Goal: Task Accomplishment & Management: Manage account settings

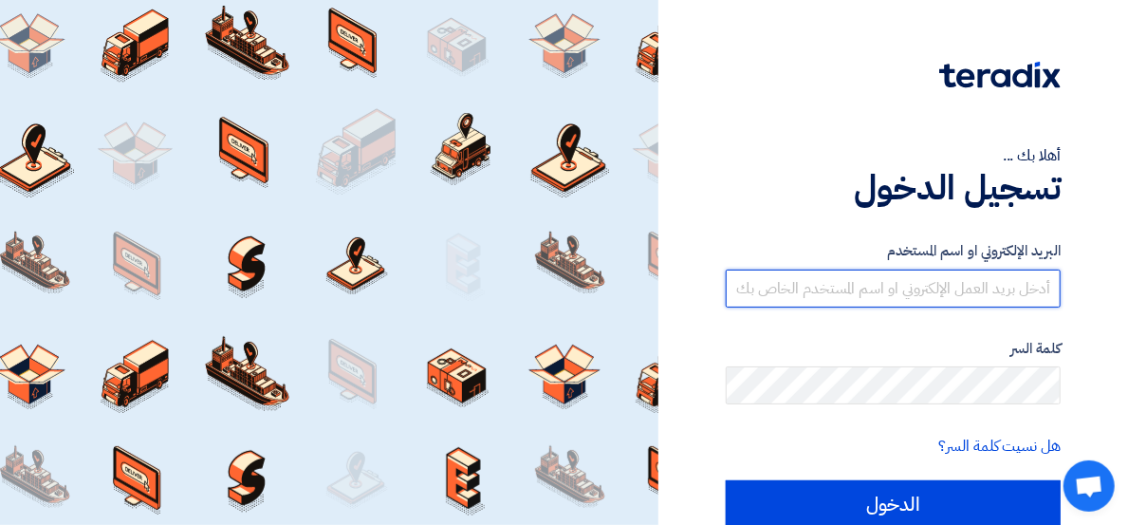
click at [901, 292] on input "text" at bounding box center [893, 288] width 335 height 38
type input "4"
click at [925, 280] on input "text" at bounding box center [893, 288] width 335 height 38
paste input "[EMAIL_ADDRESS][DOMAIN_NAME]"
type input "[EMAIL_ADDRESS][DOMAIN_NAME]"
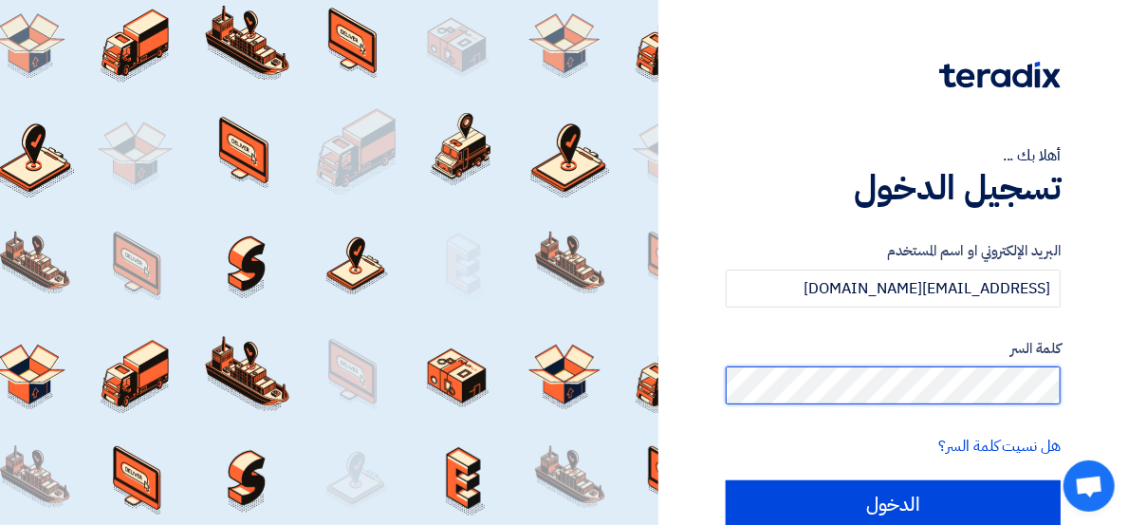
click at [726, 480] on input "الدخول" at bounding box center [893, 503] width 335 height 47
type input "Sign in"
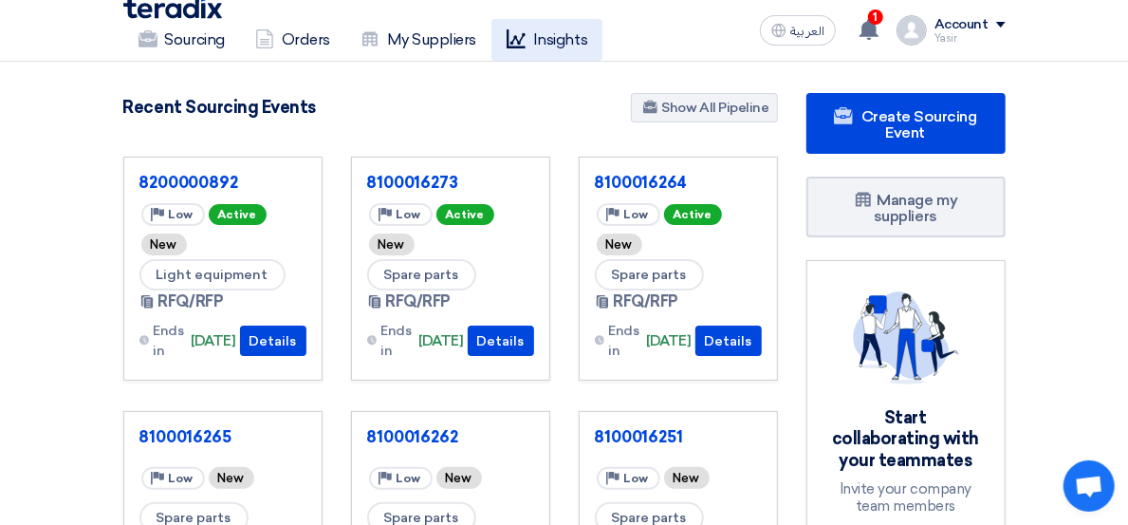
drag, startPoint x: 607, startPoint y: 52, endPoint x: 596, endPoint y: 40, distance: 16.8
click at [599, 42] on nav "Sourcing Orders My Suppliers Insights العربية ع 1 You have a new offer for '810…" at bounding box center [564, 31] width 1128 height 62
click at [836, 34] on button "العربية ع" at bounding box center [798, 30] width 76 height 30
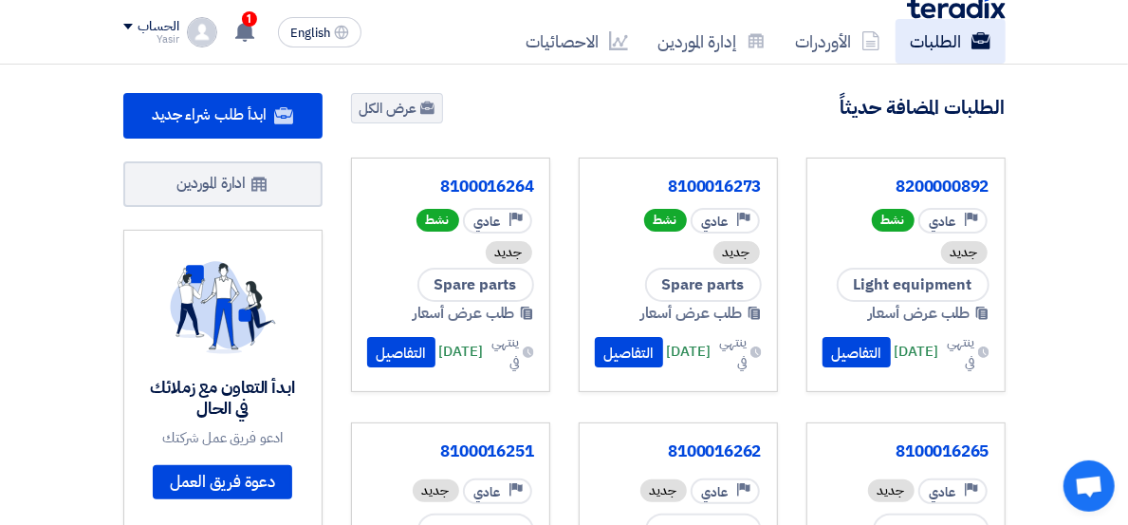
click at [895, 19] on link "الطلبات" at bounding box center [950, 41] width 110 height 45
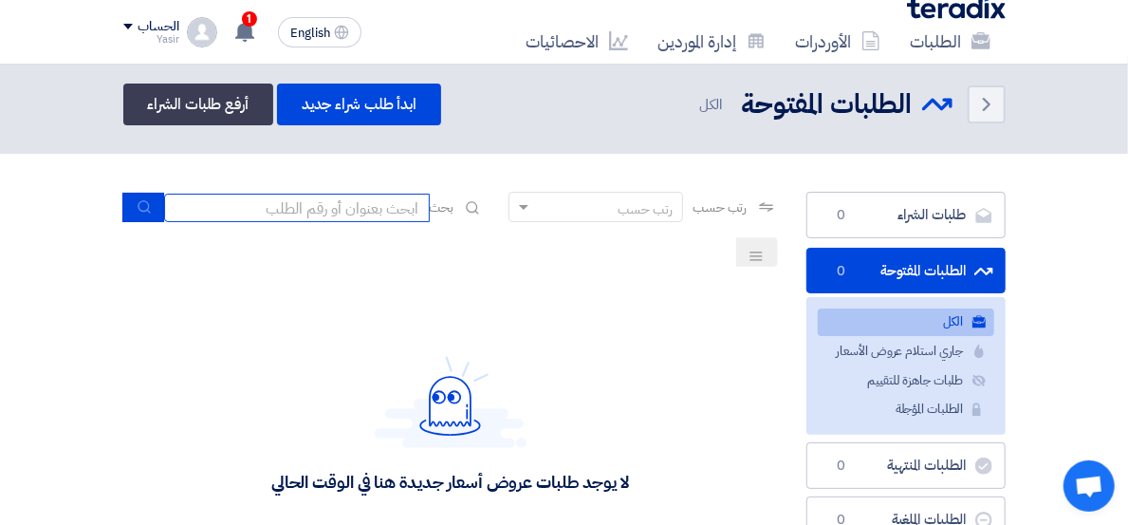
click at [369, 203] on input at bounding box center [297, 208] width 266 height 28
paste input "190001285"
type input "190001285"
drag, startPoint x: 343, startPoint y: 207, endPoint x: 478, endPoint y: 201, distance: 134.8
click at [478, 201] on div "بحث 190001285" at bounding box center [303, 207] width 361 height 29
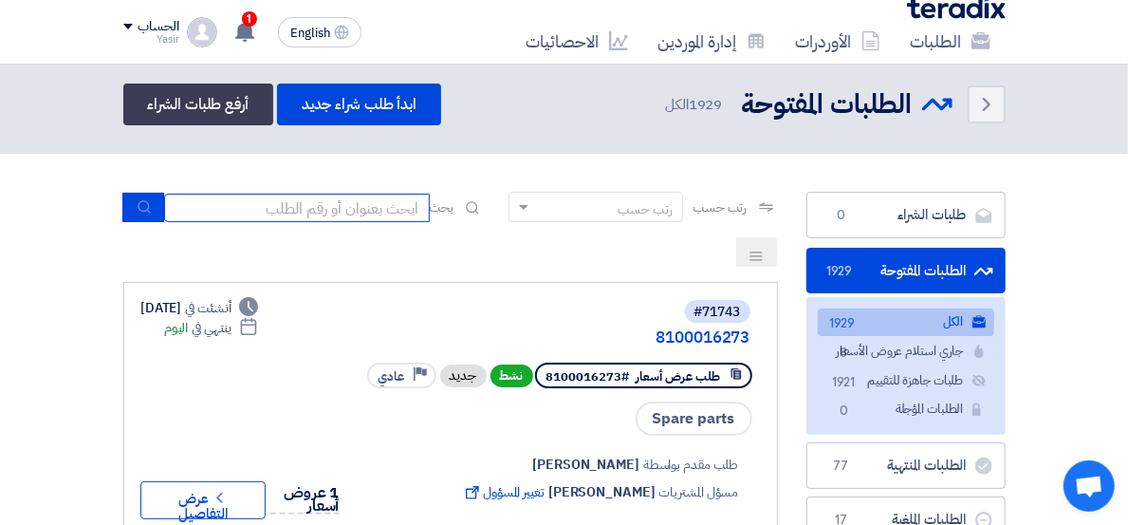
click at [332, 198] on input at bounding box center [297, 208] width 266 height 28
paste input "8100016251"
type input "8100016251"
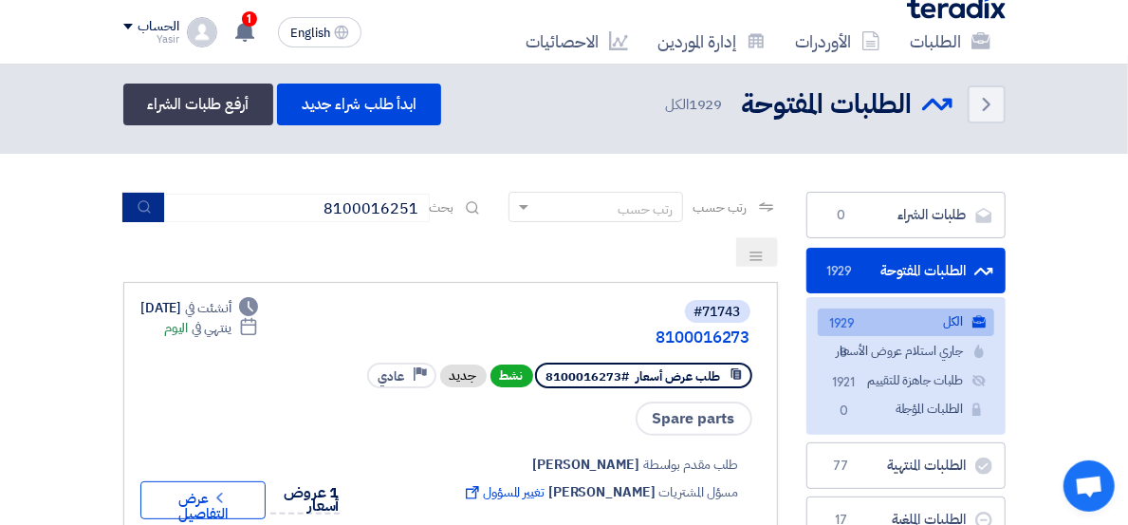
click at [150, 196] on button "submit" at bounding box center [143, 207] width 42 height 29
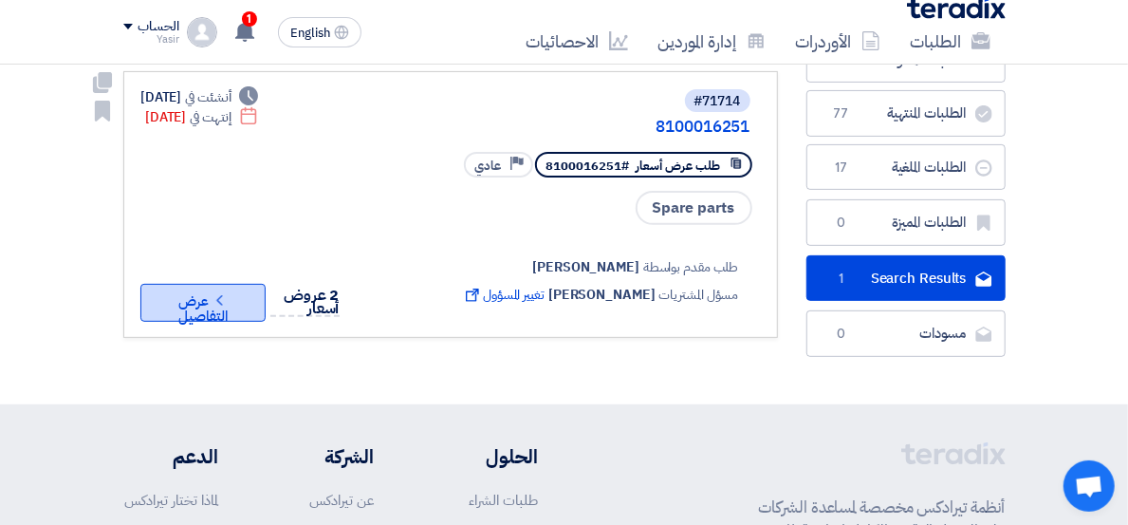
click at [149, 284] on button "Check details عرض التفاصيل" at bounding box center [202, 303] width 125 height 38
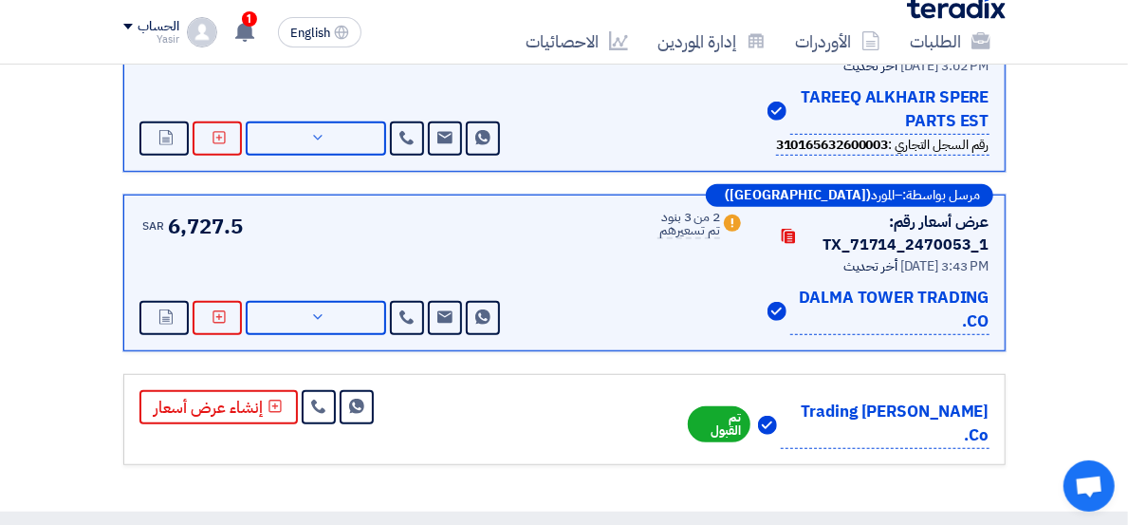
scroll to position [218, 0]
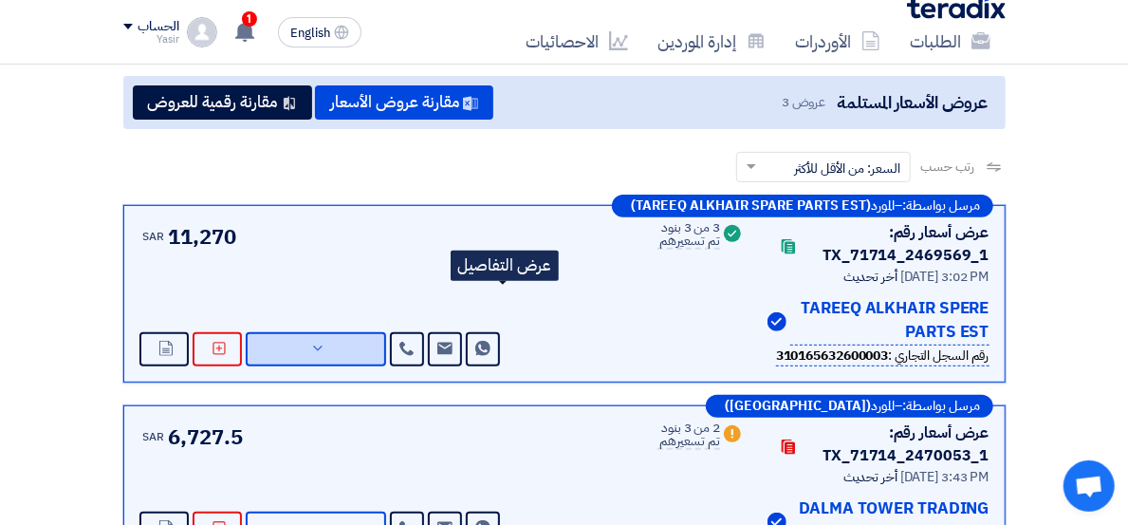
click at [0, 0] on span "عرض التفاصيل" at bounding box center [0, 0] width 0 height 0
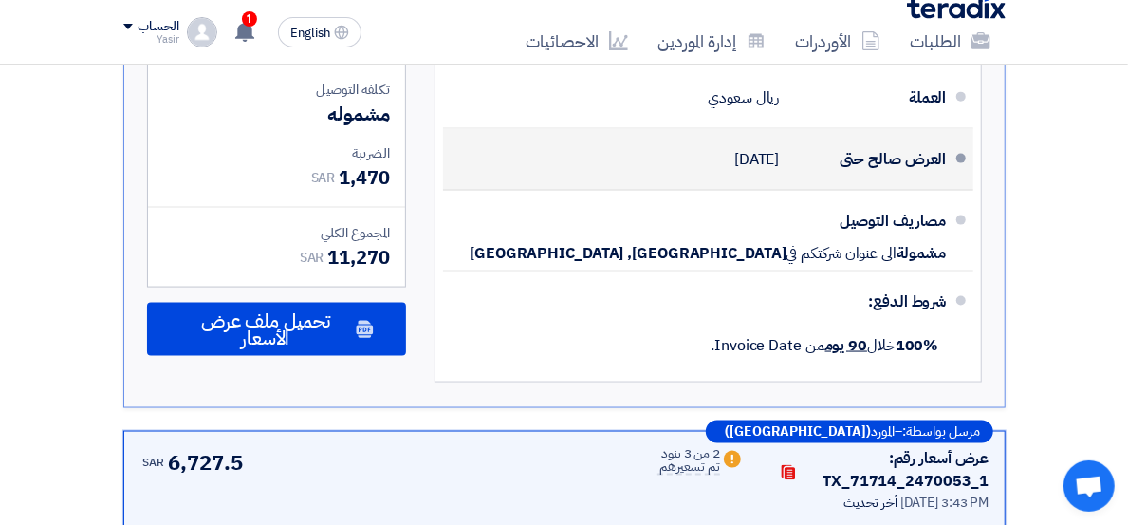
scroll to position [1167, 0]
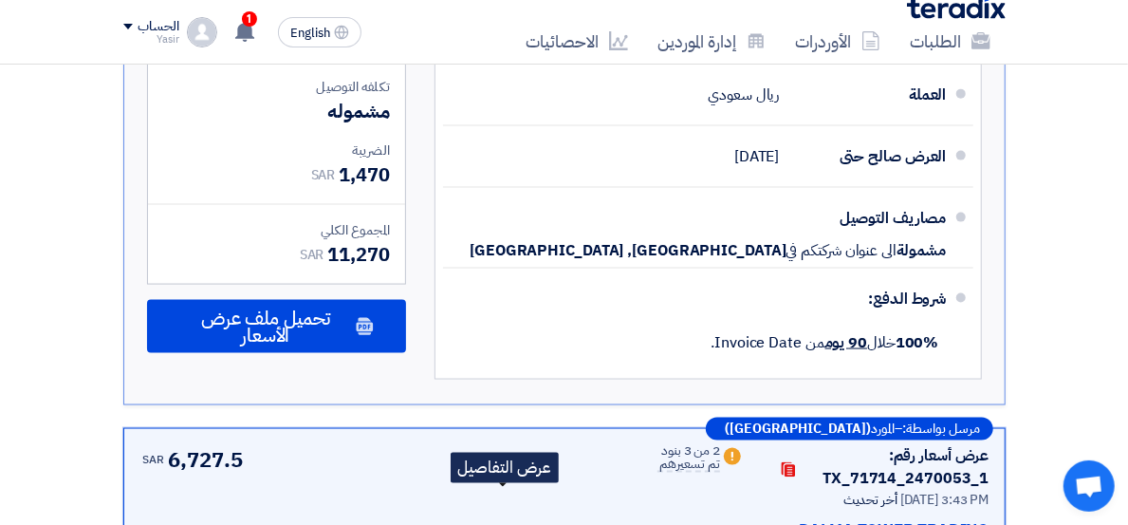
click at [0, 0] on span "عرض التفاصيل" at bounding box center [0, 0] width 0 height 0
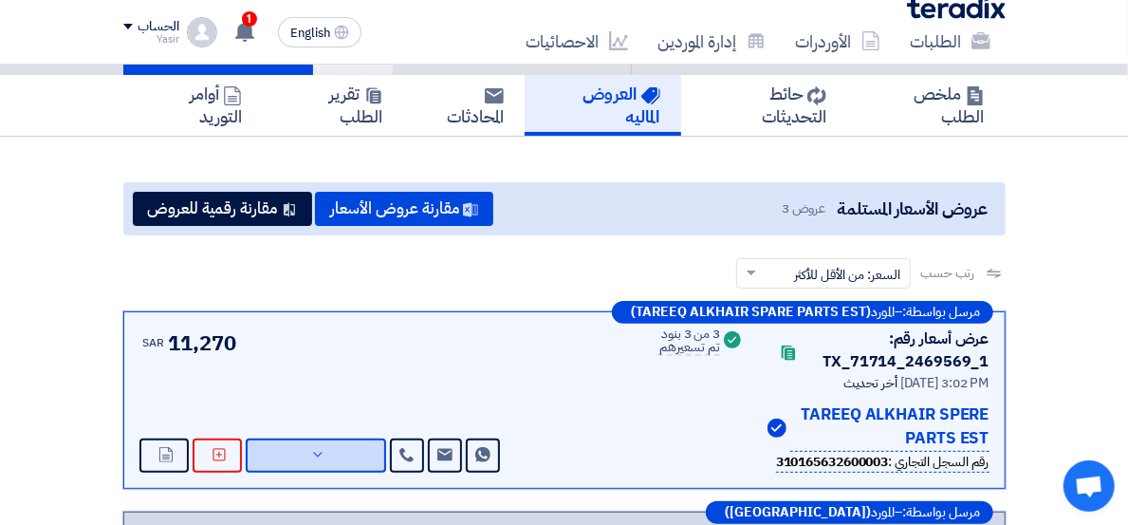
scroll to position [113, 0]
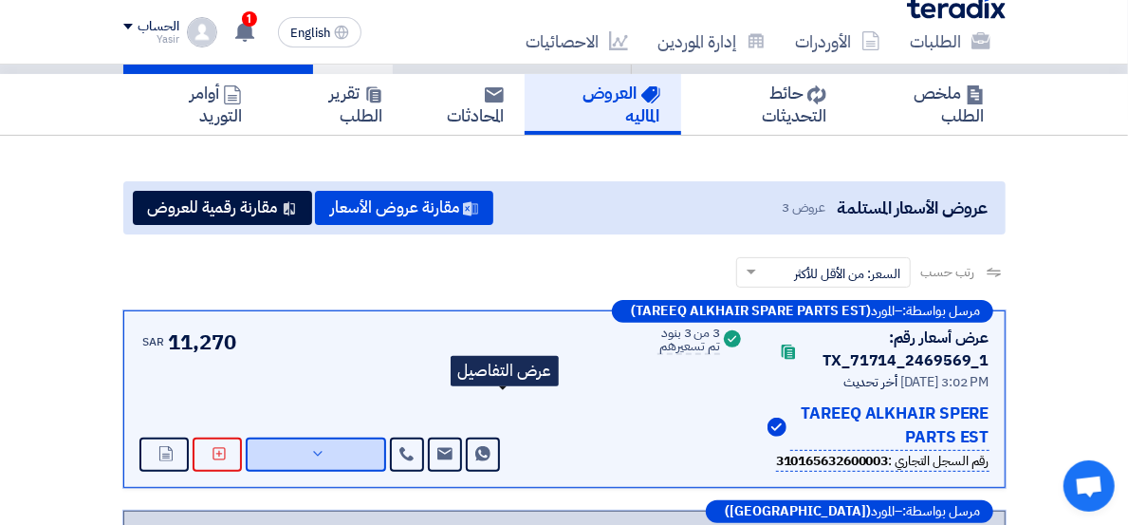
click at [0, 0] on span "عرض التفاصيل" at bounding box center [0, 0] width 0 height 0
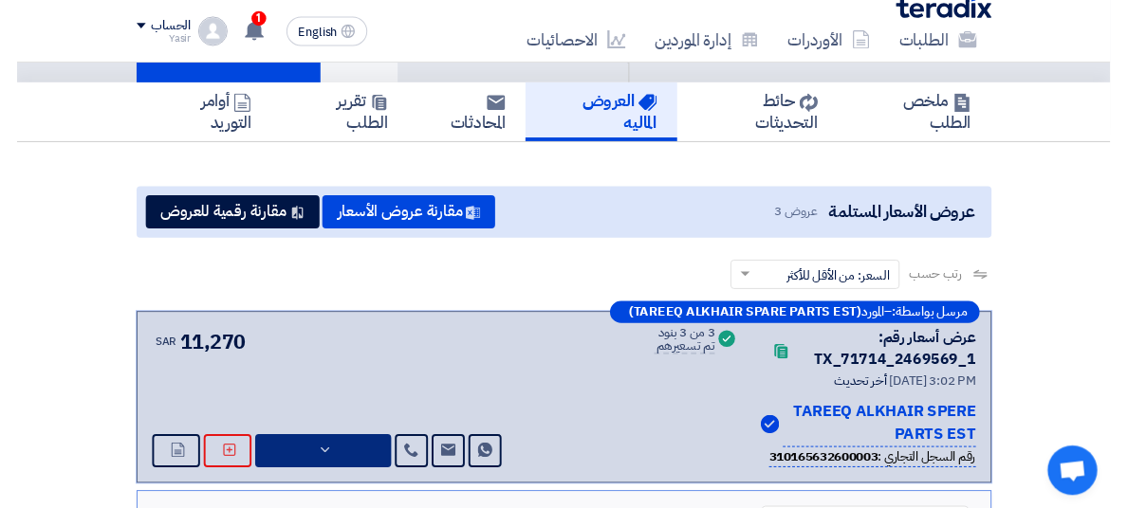
scroll to position [0, 0]
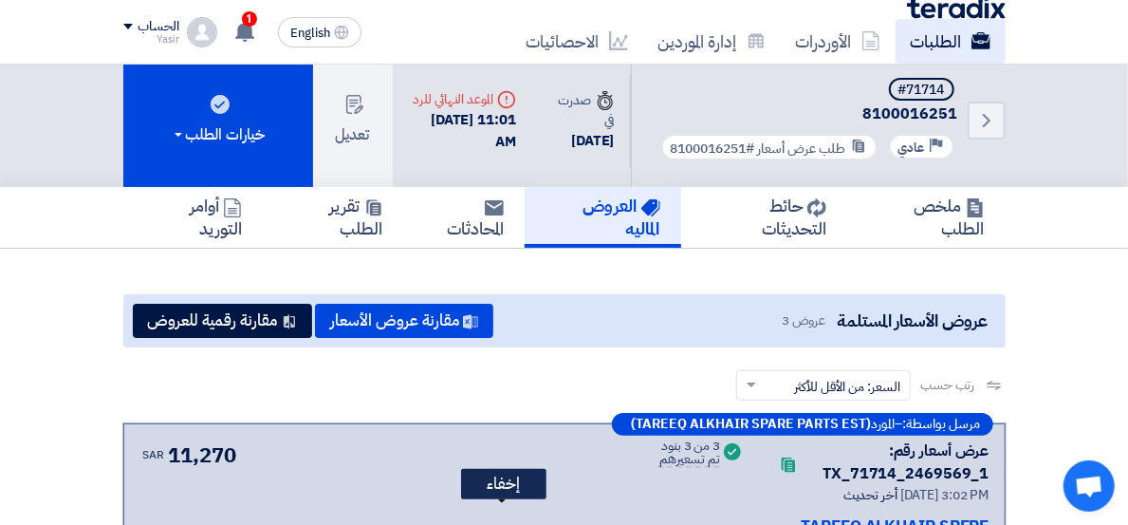
click at [971, 31] on icon at bounding box center [980, 40] width 19 height 19
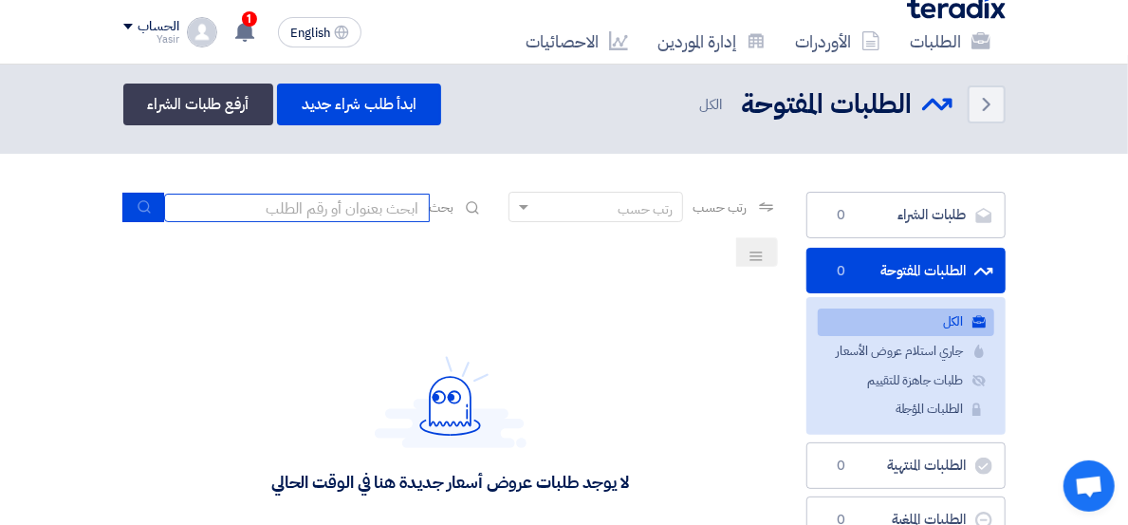
click at [324, 209] on input at bounding box center [297, 208] width 266 height 28
paste input "8100016250"
type input "8100016250"
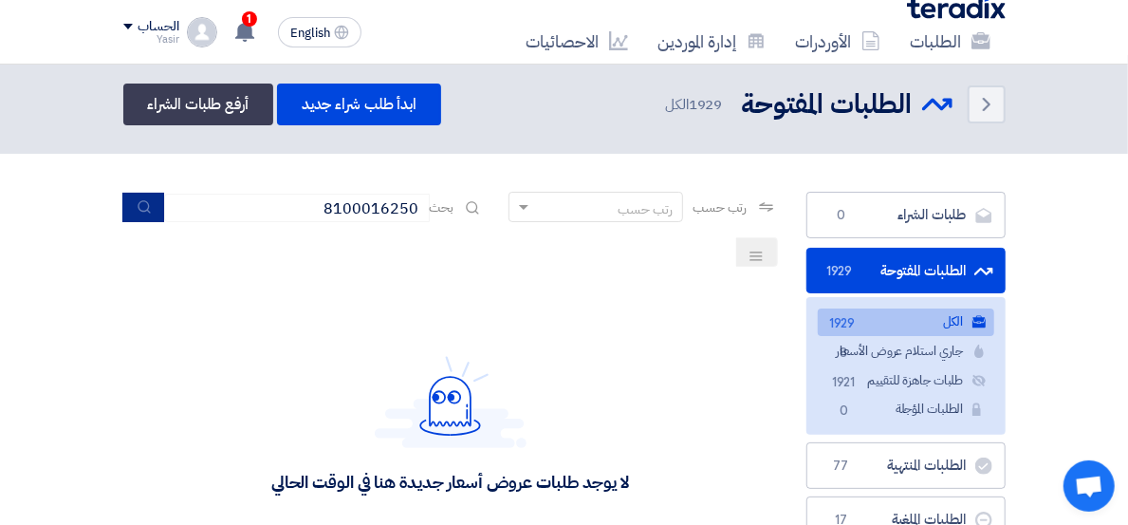
click at [150, 204] on icon "submit" at bounding box center [144, 206] width 15 height 15
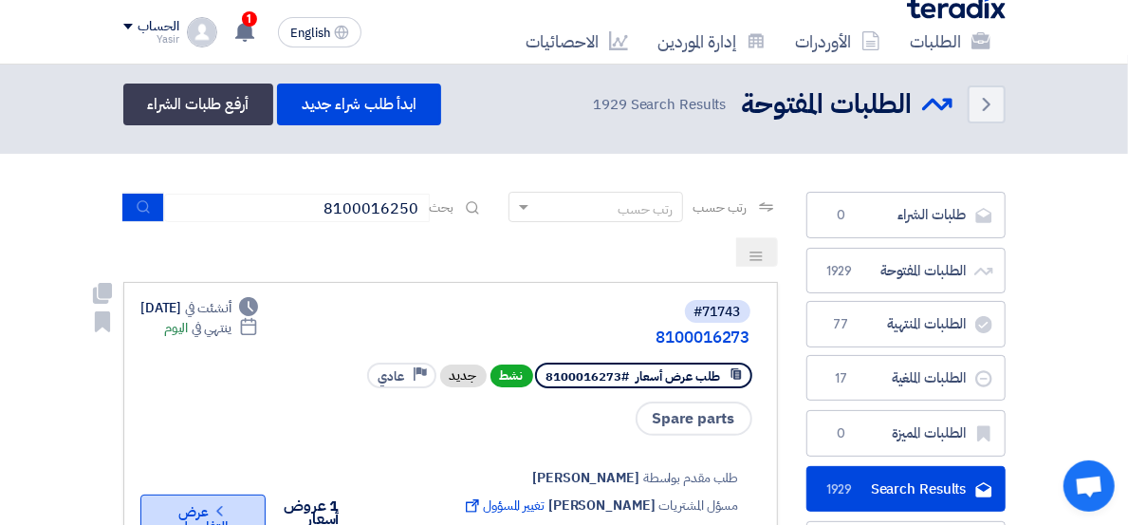
click at [159, 494] on button "Check details عرض التفاصيل" at bounding box center [202, 513] width 125 height 38
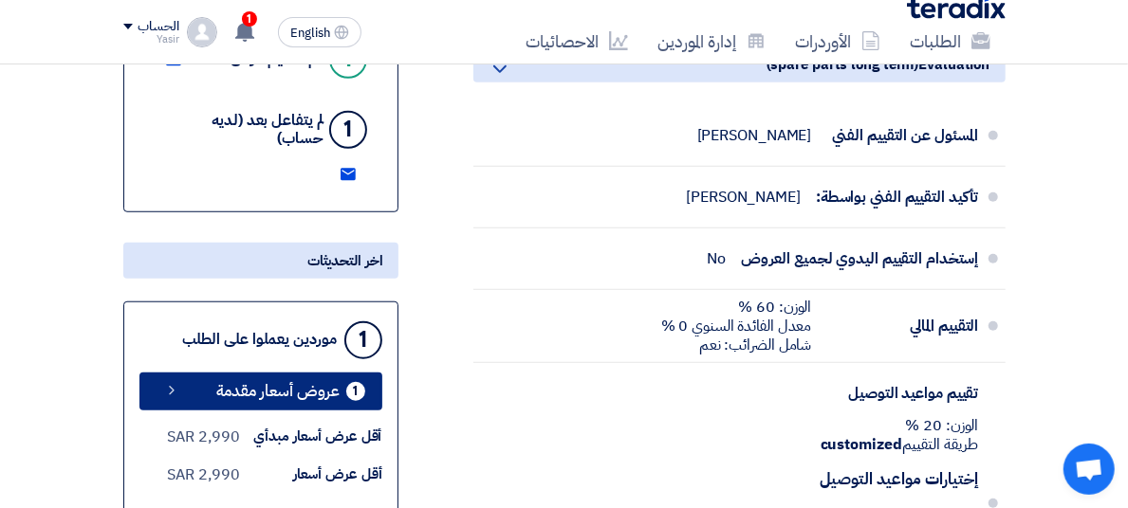
click at [272, 384] on span "عروض أسعار مقدمة" at bounding box center [278, 391] width 123 height 14
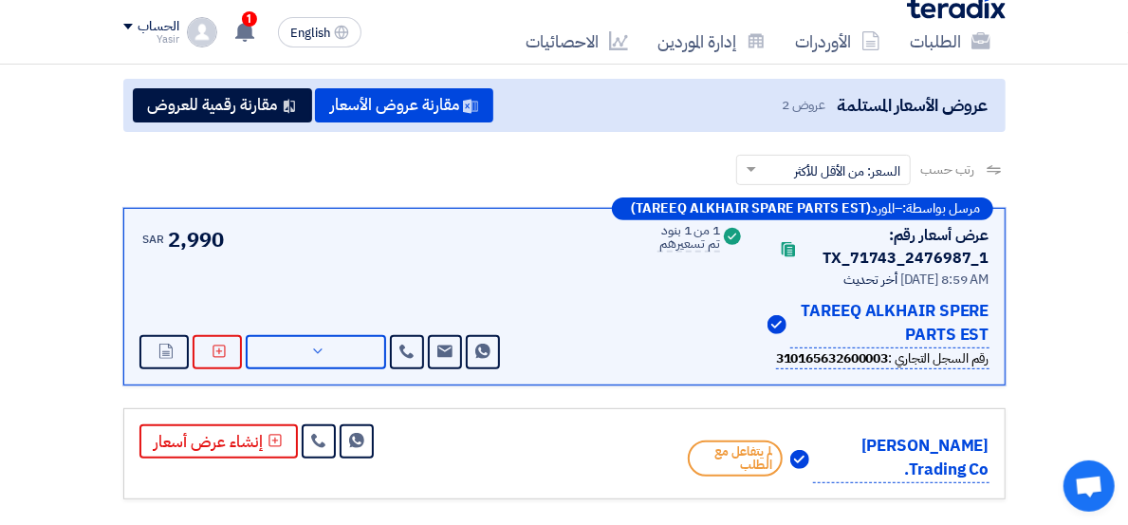
scroll to position [214, 0]
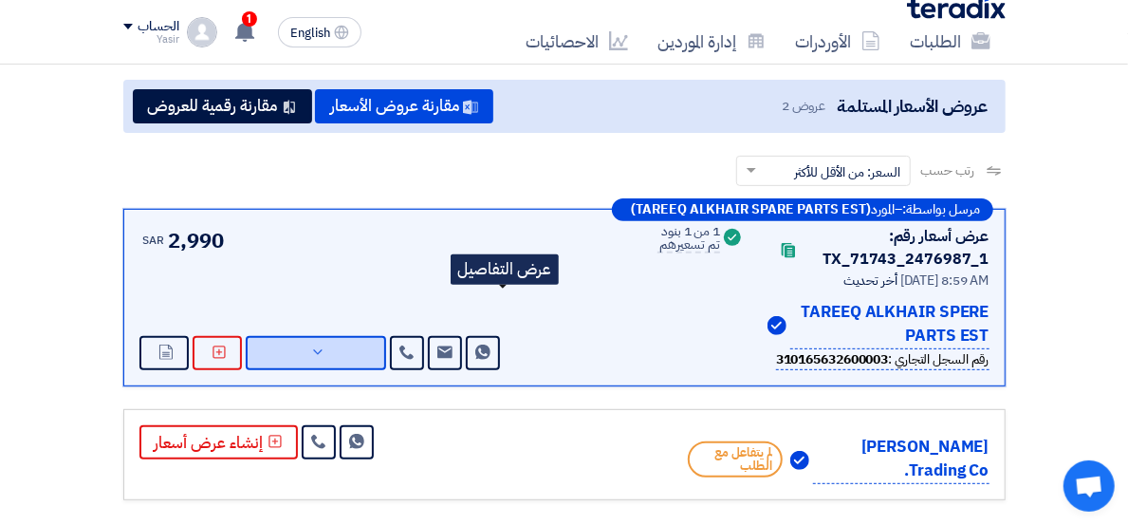
click at [0, 0] on span "عرض التفاصيل" at bounding box center [0, 0] width 0 height 0
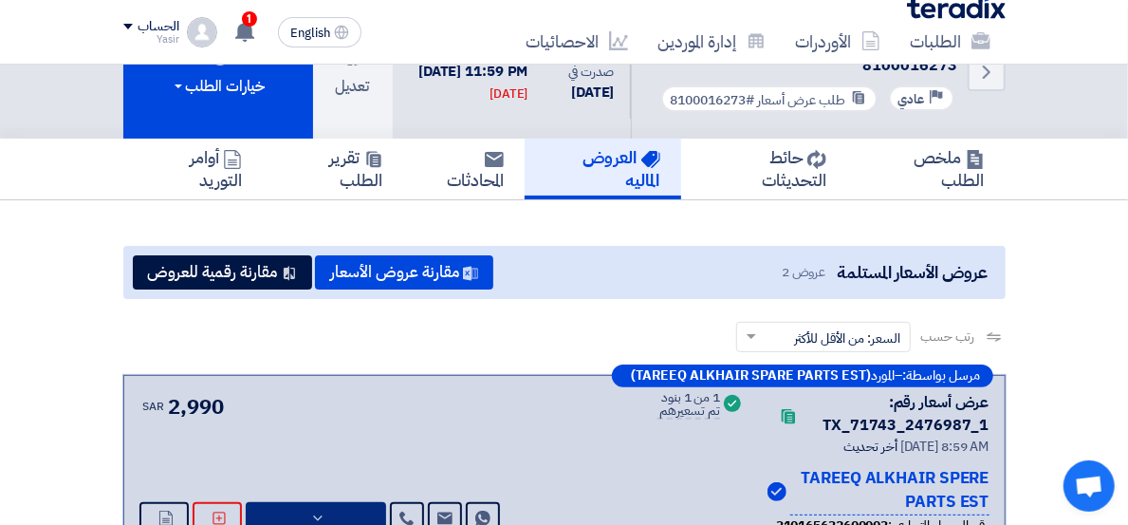
scroll to position [0, 0]
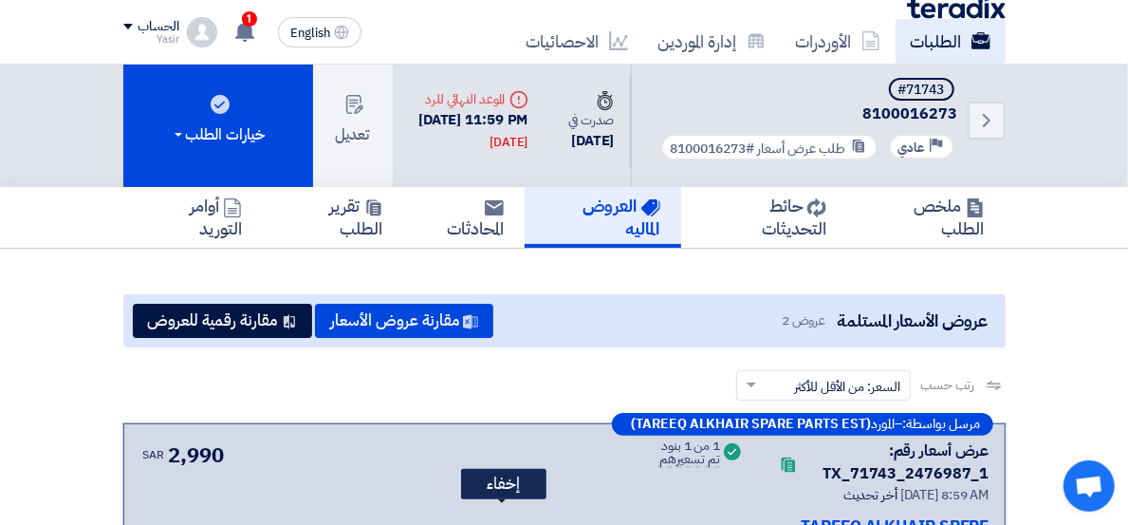
click at [895, 35] on link "الطلبات" at bounding box center [950, 41] width 110 height 45
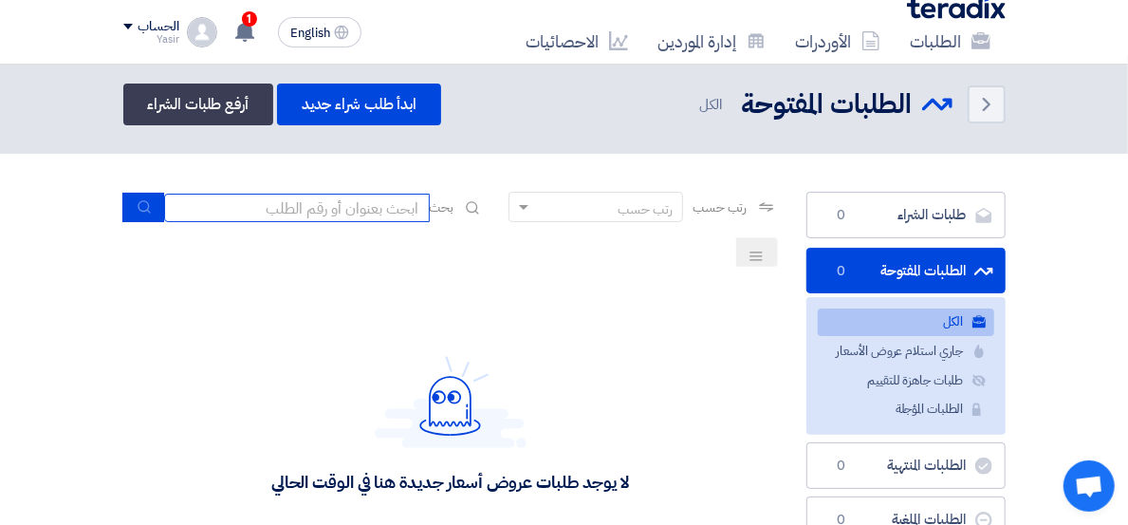
click at [318, 203] on input at bounding box center [297, 208] width 266 height 28
paste input "8100016250"
type input "8100016250"
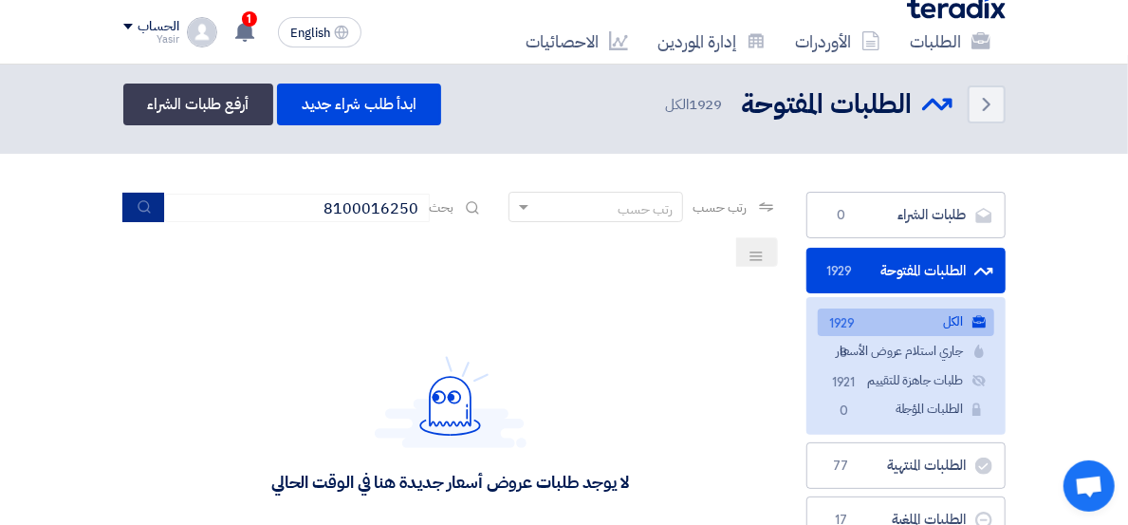
click at [152, 209] on icon "submit" at bounding box center [144, 206] width 15 height 15
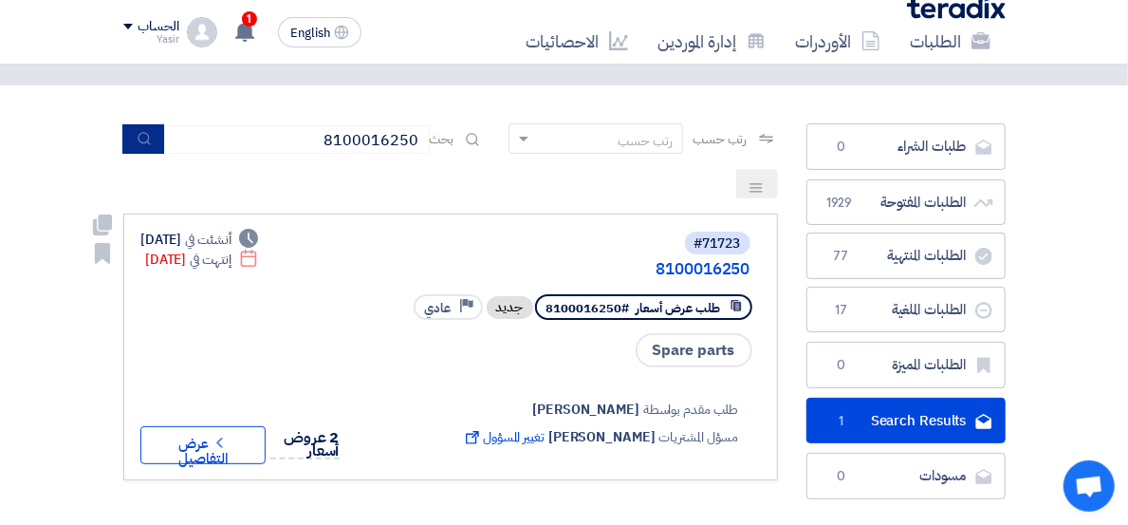
scroll to position [105, 0]
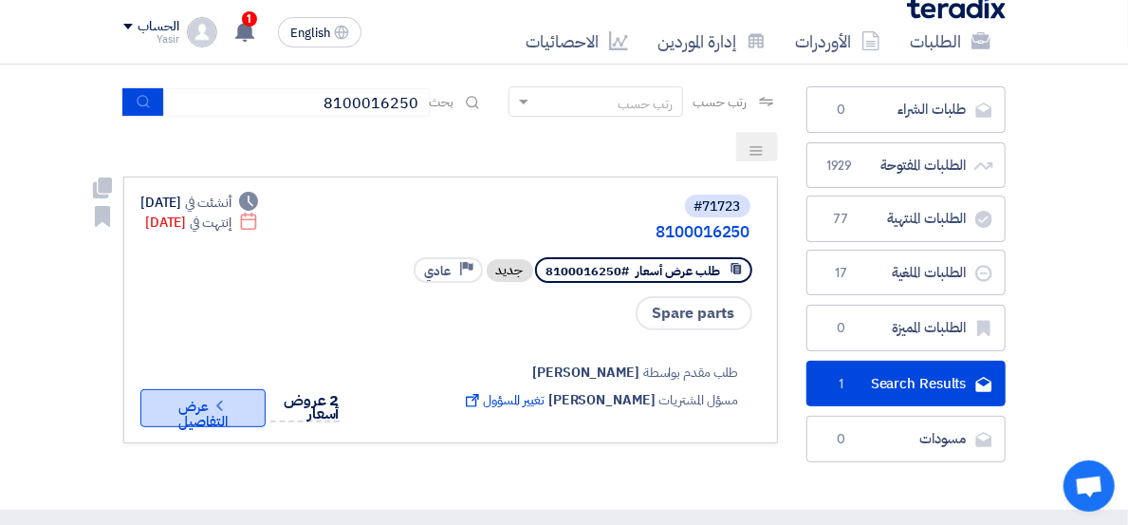
click at [140, 389] on button "Check details عرض التفاصيل" at bounding box center [202, 408] width 125 height 38
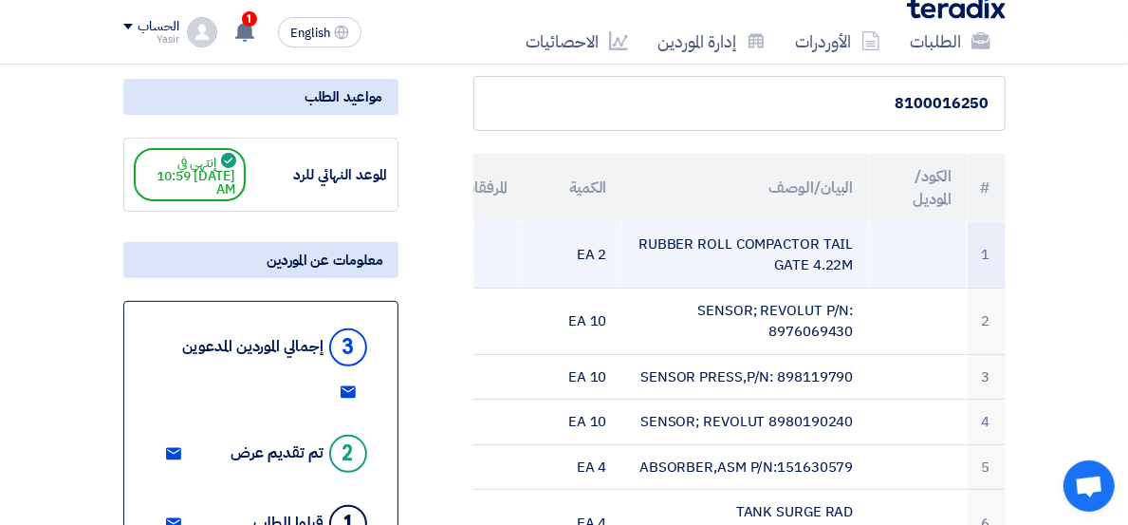
scroll to position [316, 0]
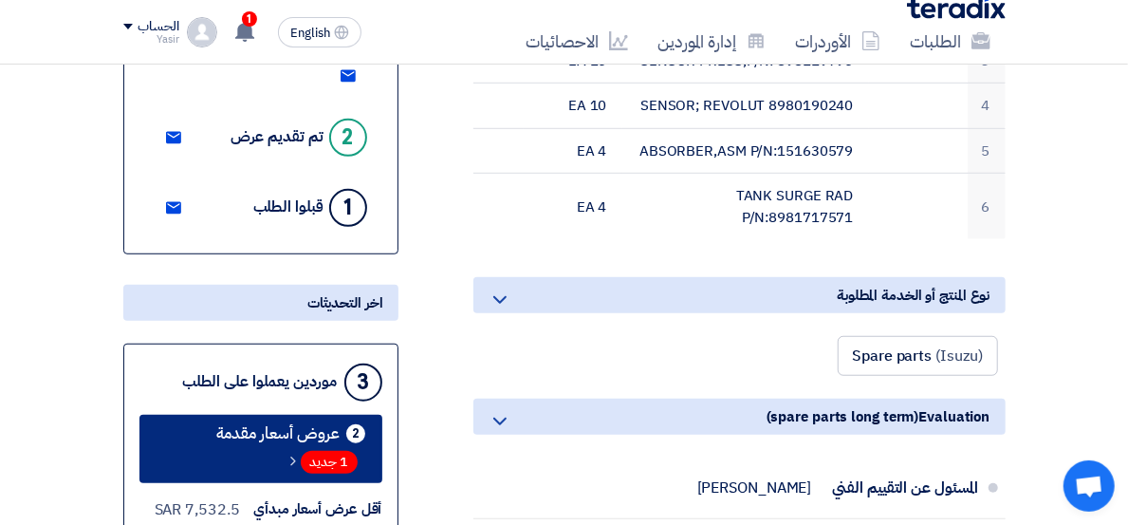
click at [301, 451] on span "1 جديد" at bounding box center [329, 462] width 57 height 23
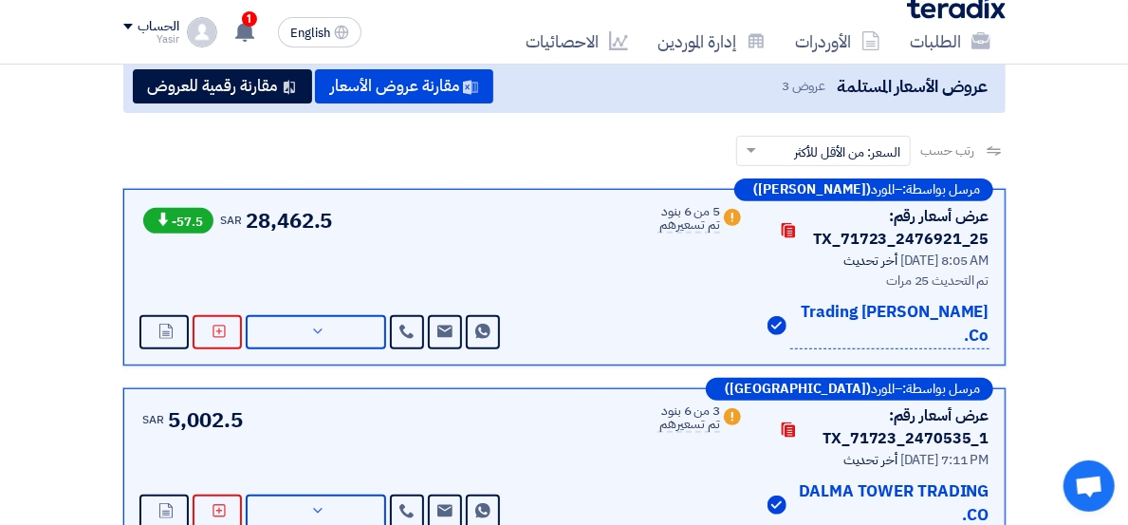
scroll to position [218, 0]
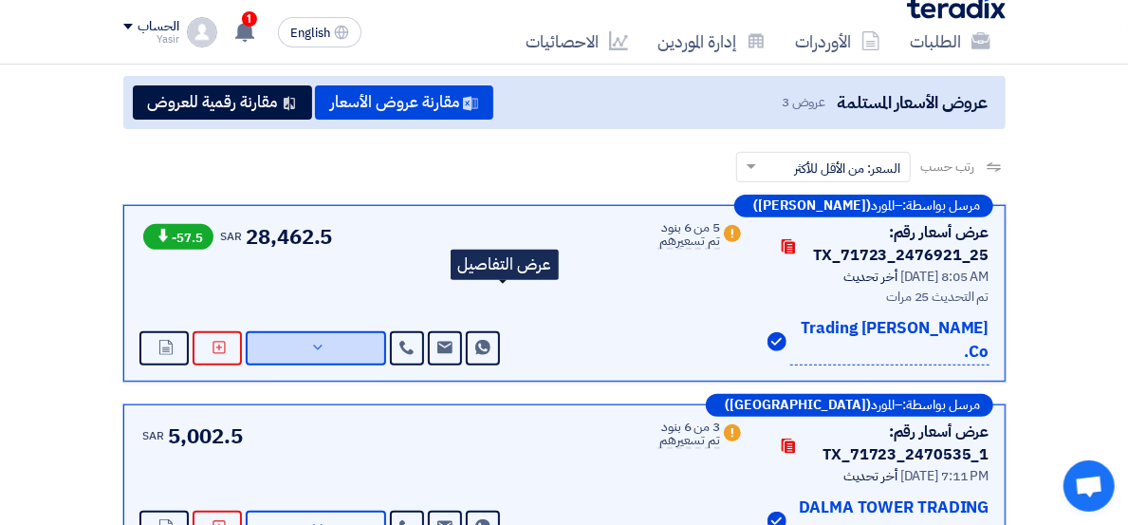
click at [325, 340] on icon at bounding box center [317, 347] width 15 height 15
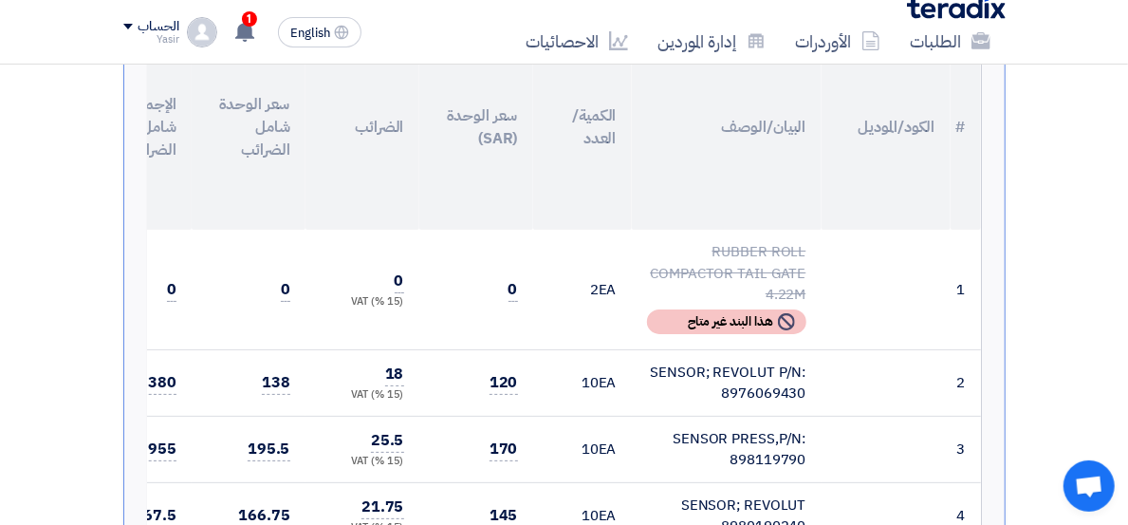
scroll to position [745, 0]
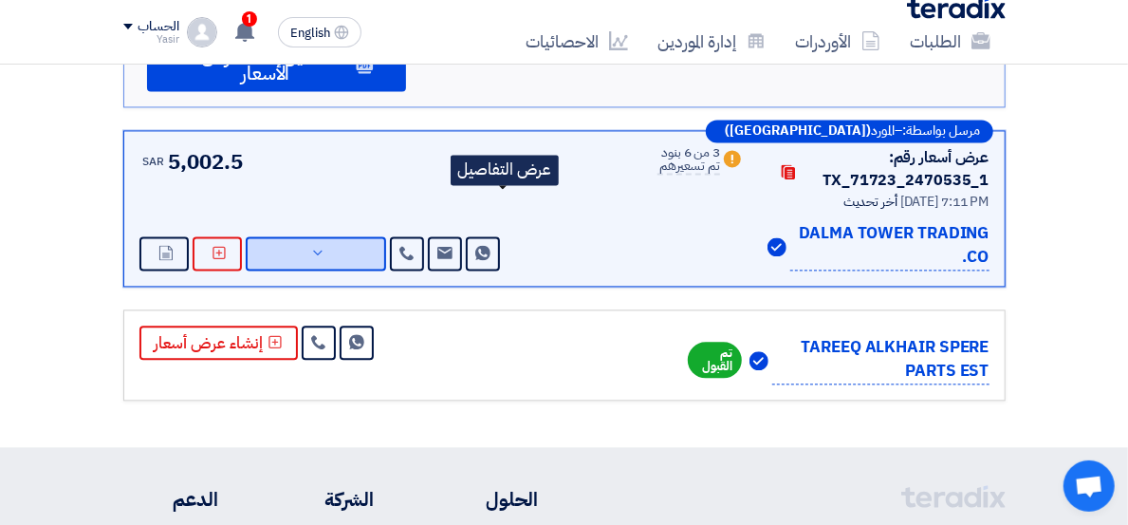
click at [0, 0] on span "عرض التفاصيل" at bounding box center [0, 0] width 0 height 0
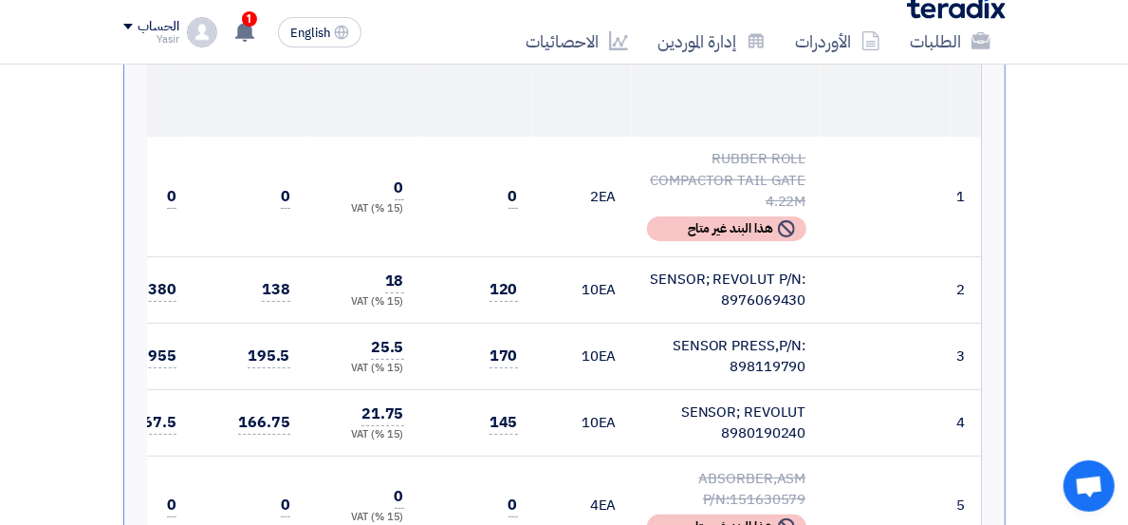
scroll to position [1081, 0]
